Goal: Transaction & Acquisition: Purchase product/service

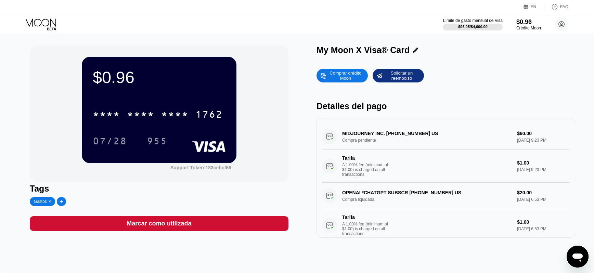
click at [350, 71] on div "Comprar crédito Moon" at bounding box center [346, 75] width 38 height 11
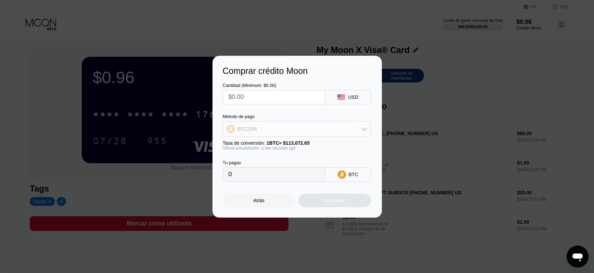
click at [302, 127] on div "BITCOIN" at bounding box center [297, 129] width 148 height 14
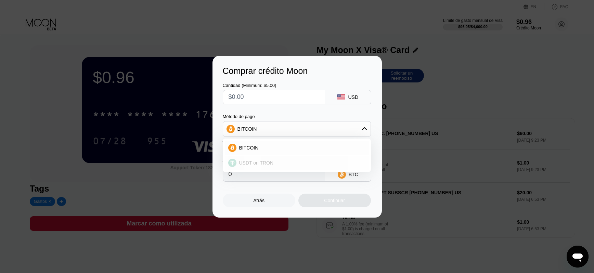
click at [285, 161] on div "USDT on TRON" at bounding box center [301, 162] width 129 height 5
type input "0.00"
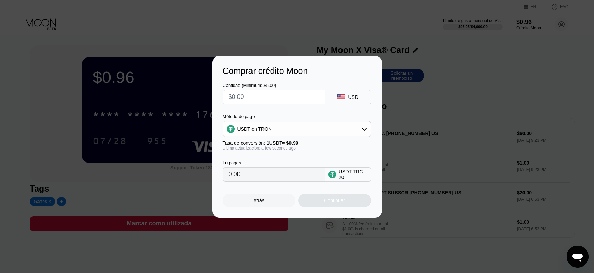
click at [298, 95] on input "text" at bounding box center [274, 97] width 91 height 14
type input "$1"
type input "1.01"
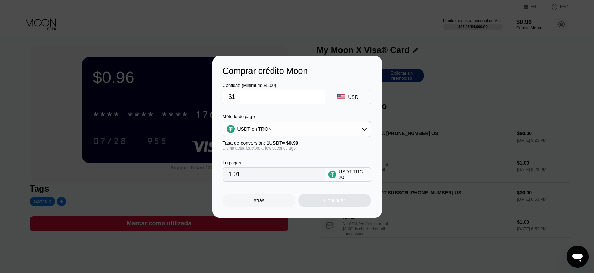
type input "$10"
type input "10.10"
click at [245, 98] on input "$10" at bounding box center [274, 97] width 91 height 14
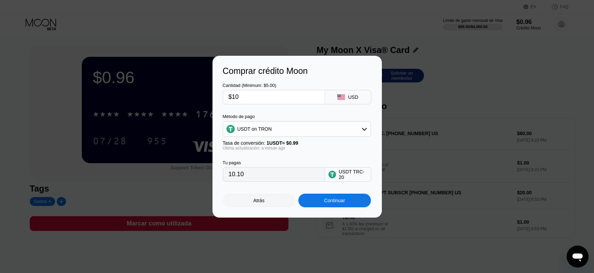
type input "$9"
type input "9.09"
type input "$9"
click at [339, 200] on div "Continuar" at bounding box center [334, 200] width 21 height 5
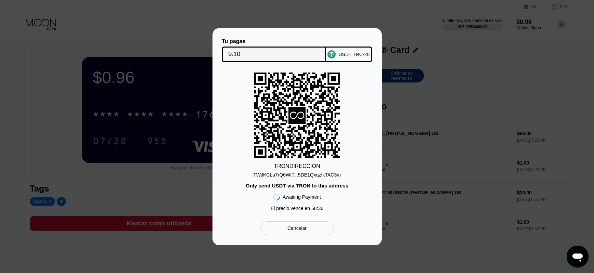
click at [305, 174] on div "TWjfKCLa7rQ6WtT...5DE1QxqzfkTAC3m" at bounding box center [297, 174] width 88 height 5
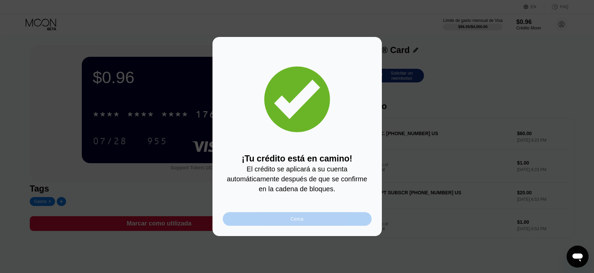
click at [304, 218] on div "Cerca" at bounding box center [297, 219] width 149 height 14
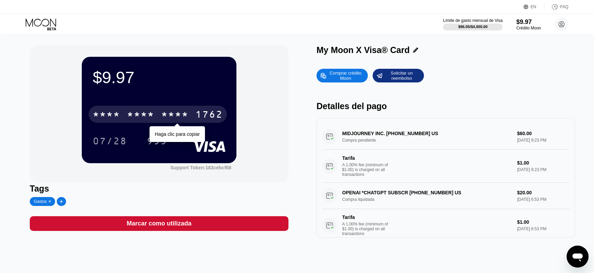
click at [205, 110] on div "1762" at bounding box center [208, 115] width 27 height 11
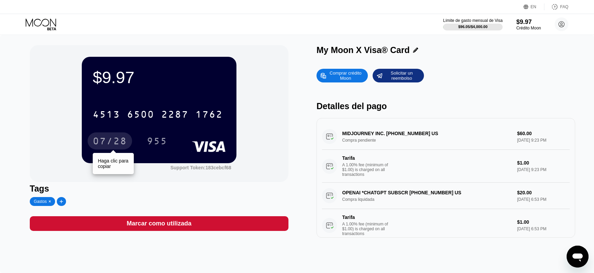
click at [93, 141] on div "07/28" at bounding box center [110, 142] width 34 height 11
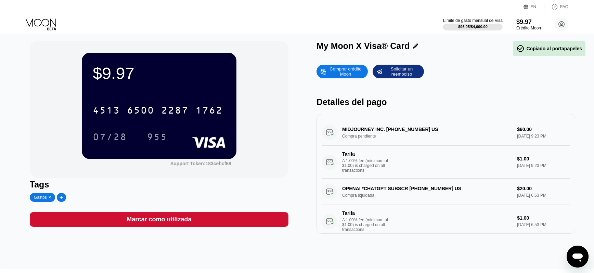
scroll to position [7, 0]
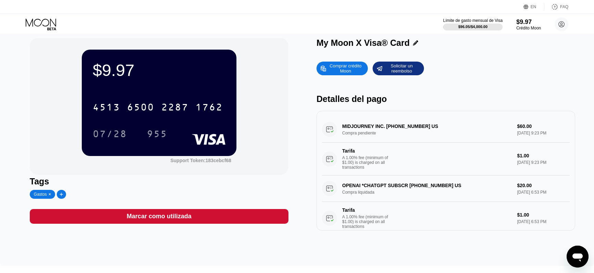
click at [337, 70] on div "Comprar crédito Moon" at bounding box center [346, 68] width 38 height 11
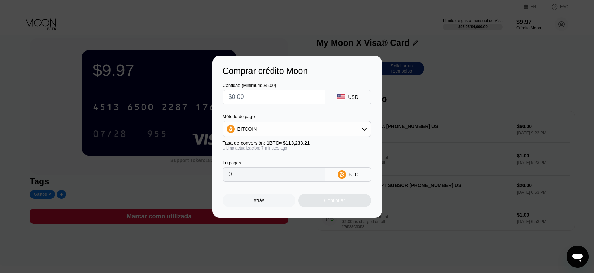
scroll to position [7, 0]
click at [287, 97] on input "text" at bounding box center [274, 97] width 91 height 14
click at [303, 130] on div "BITCOIN" at bounding box center [297, 129] width 148 height 14
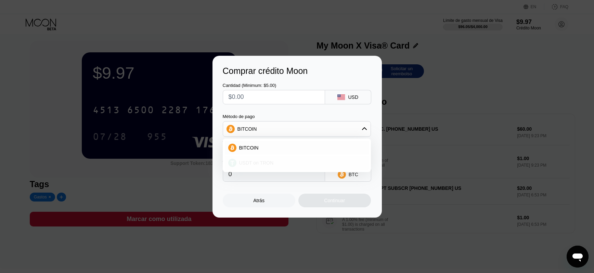
click at [286, 160] on div "USDT on TRON" at bounding box center [301, 162] width 129 height 5
type input "0.00"
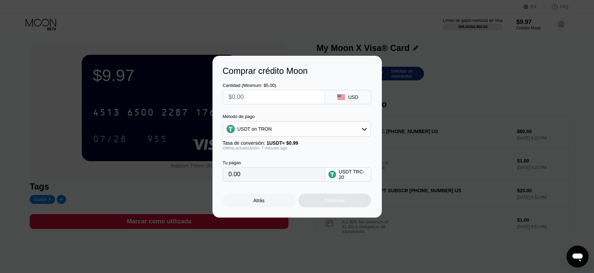
click at [279, 97] on input "text" at bounding box center [274, 97] width 91 height 14
type input "$5"
type input "5.05"
type input "$5"
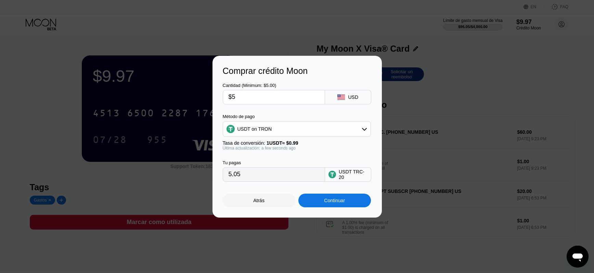
click at [339, 202] on div "Continuar" at bounding box center [334, 200] width 21 height 5
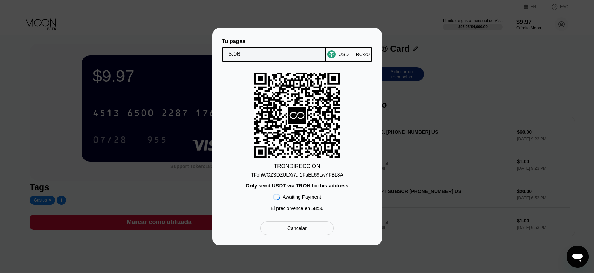
click at [310, 172] on div "TFohWGZSDZULXi7...1FaEL69LwYFBL8A" at bounding box center [297, 174] width 92 height 5
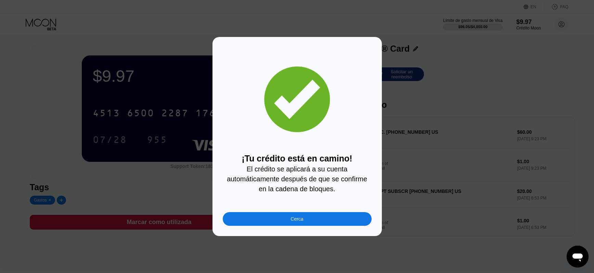
click at [331, 216] on div "Cerca" at bounding box center [297, 219] width 149 height 14
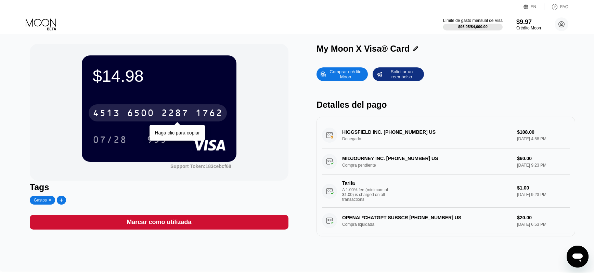
drag, startPoint x: 187, startPoint y: 110, endPoint x: 202, endPoint y: 111, distance: 14.4
click at [187, 110] on div "2287" at bounding box center [174, 114] width 27 height 11
click at [203, 113] on div "1762" at bounding box center [208, 114] width 27 height 11
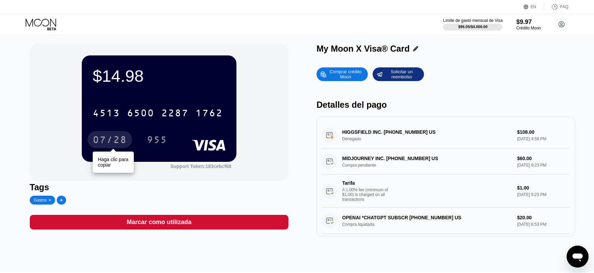
click at [111, 142] on div "07/28" at bounding box center [110, 140] width 34 height 11
